Goal: Find specific page/section

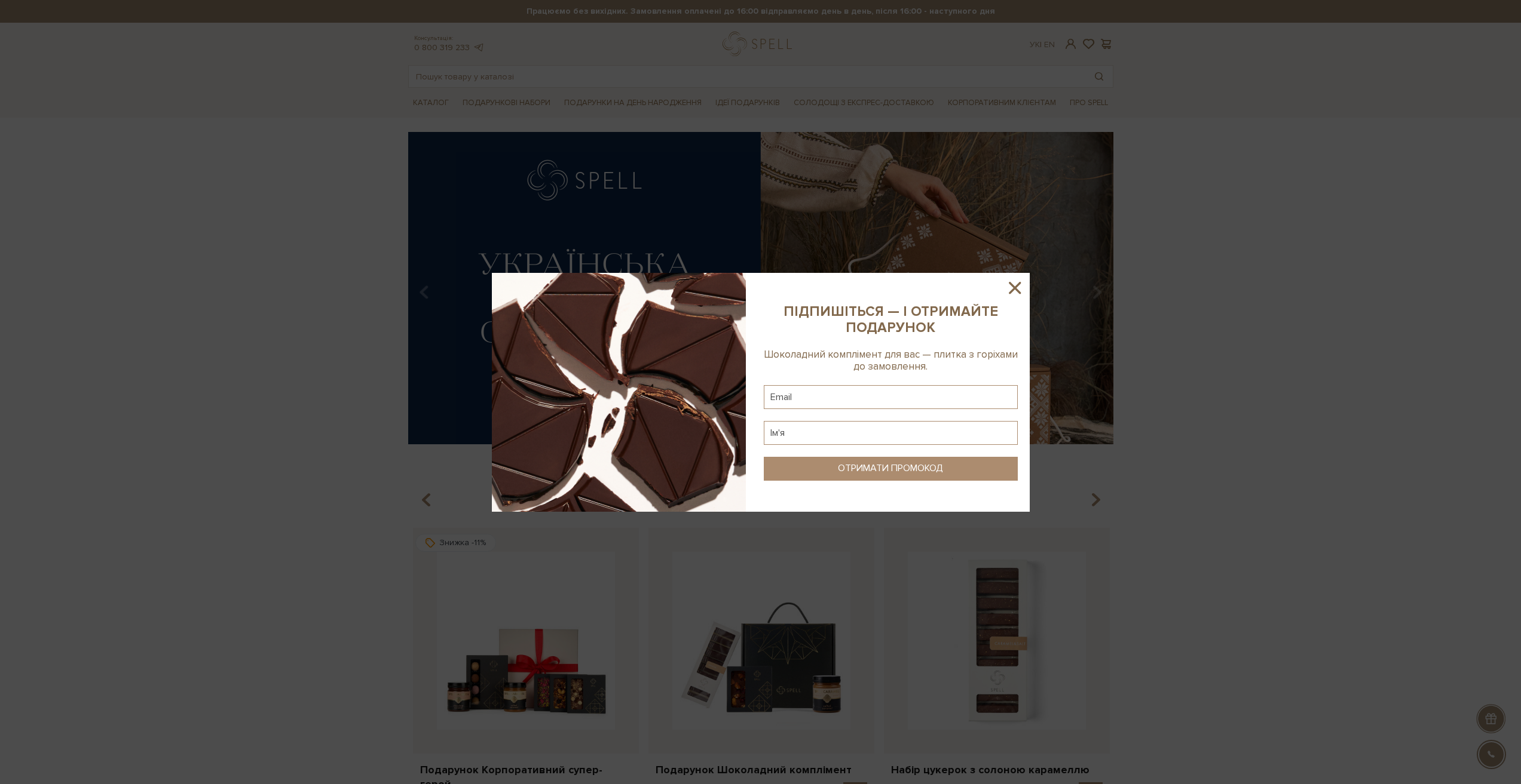
click at [1016, 287] on icon at bounding box center [1015, 287] width 12 height 12
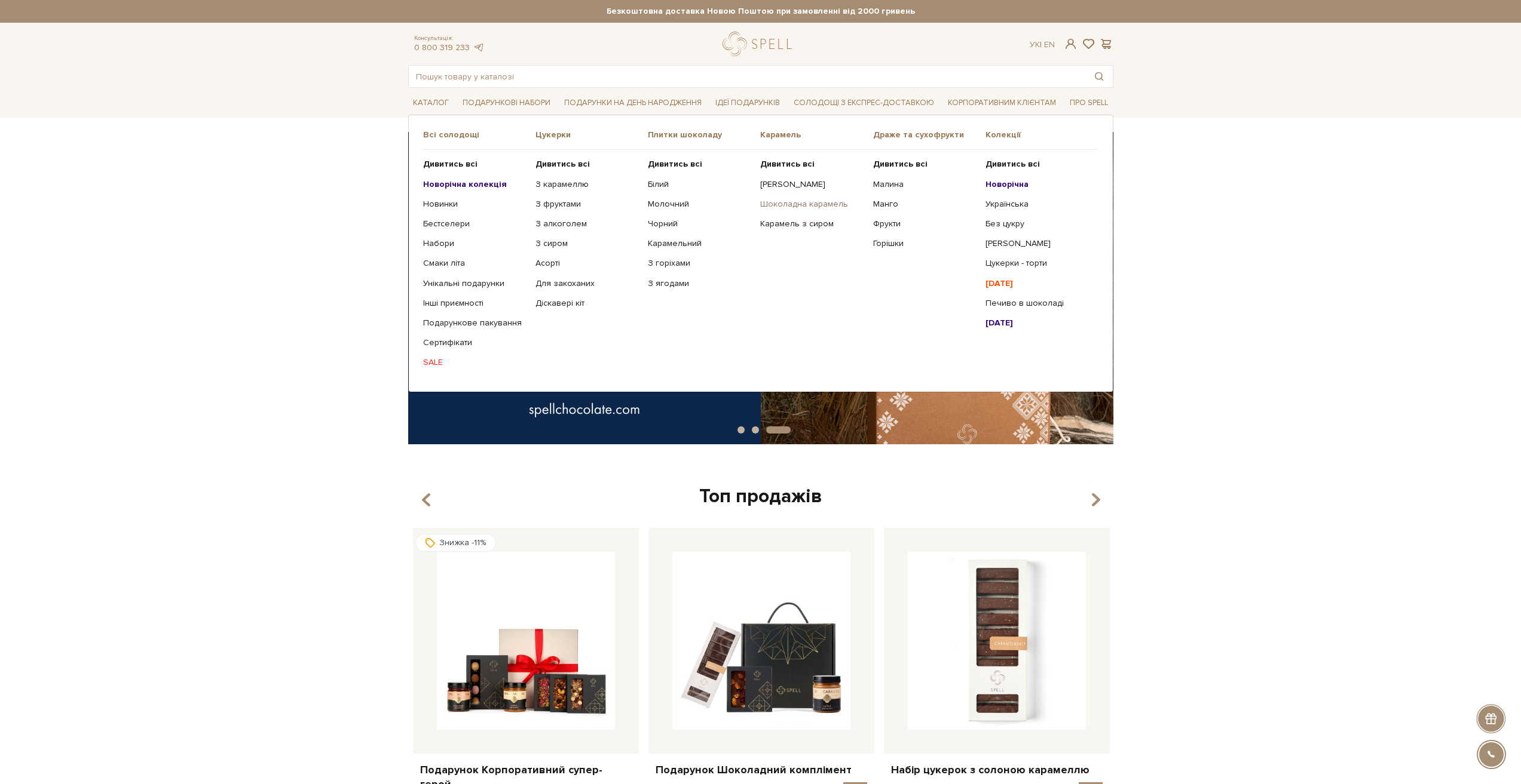
click at [797, 203] on link "Шоколадна карамель" at bounding box center [812, 205] width 103 height 11
